Goal: Submit feedback/report problem

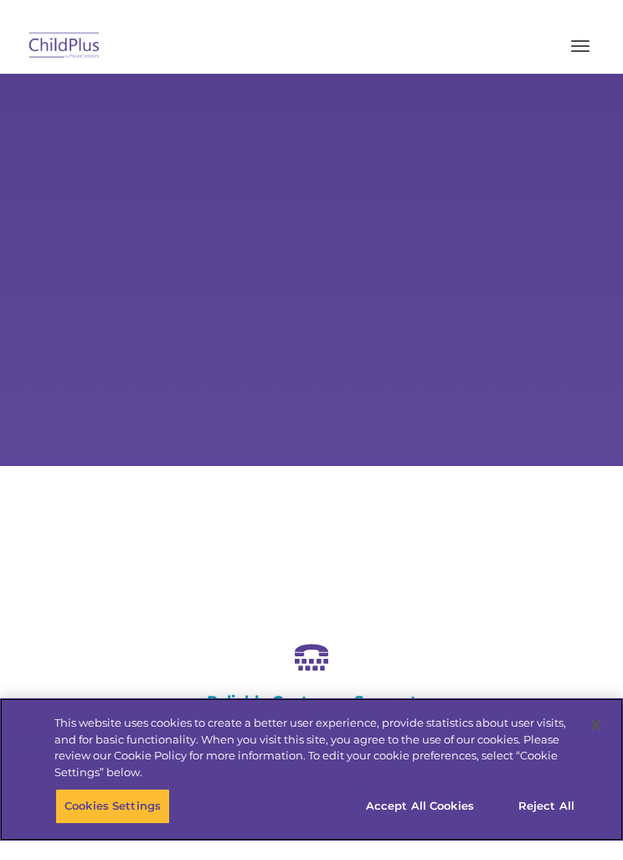
scroll to position [90, 0]
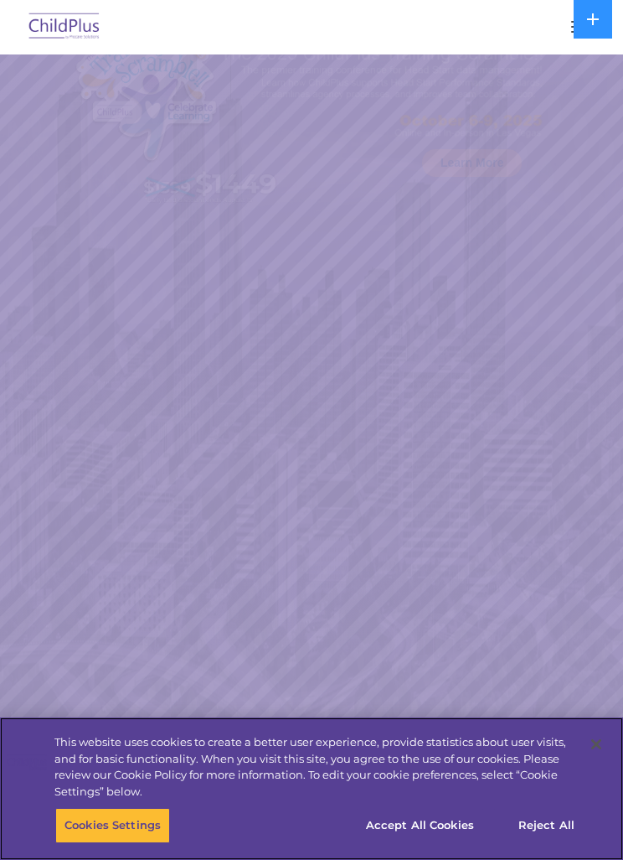
select select "MEDIUM"
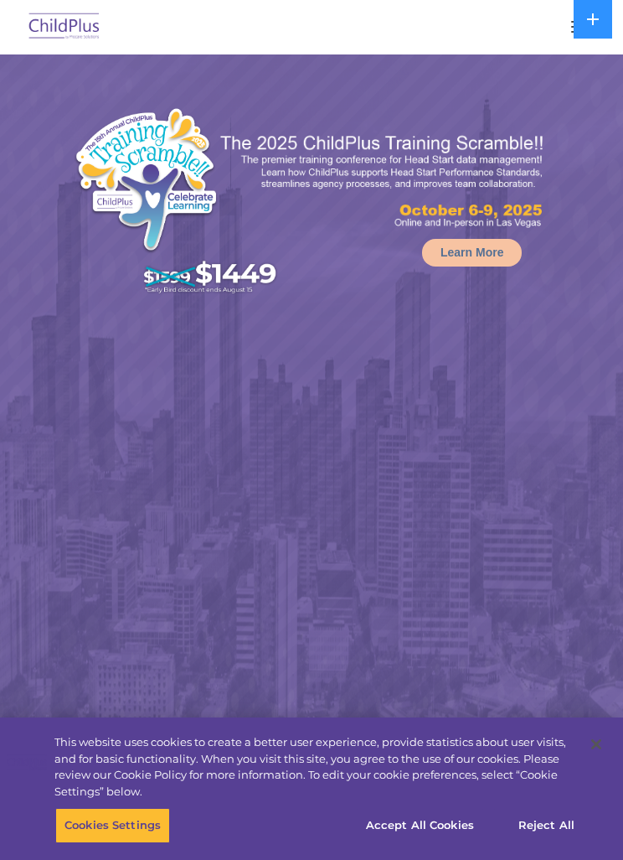
select select "MEDIUM"
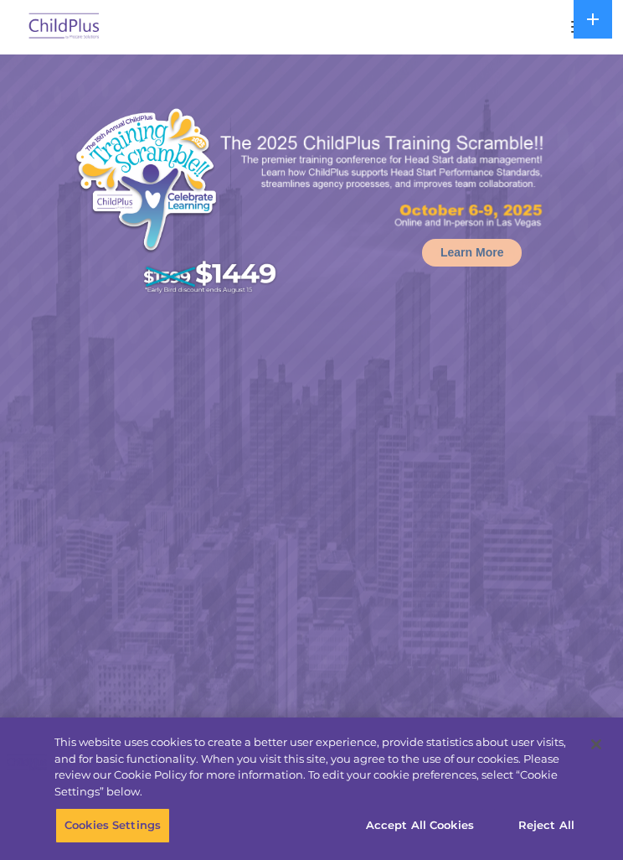
select select "MEDIUM"
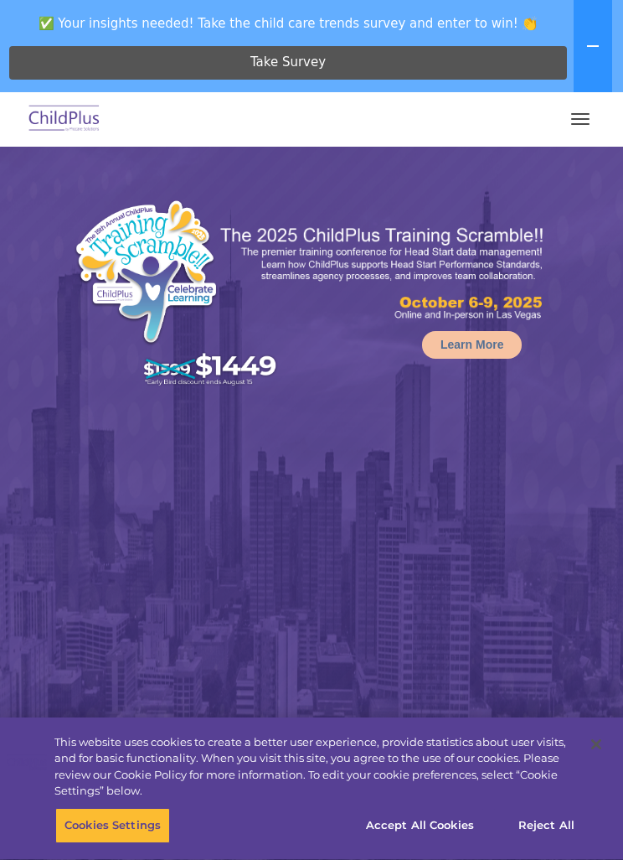
select select "MEDIUM"
